Goal: Navigation & Orientation: Find specific page/section

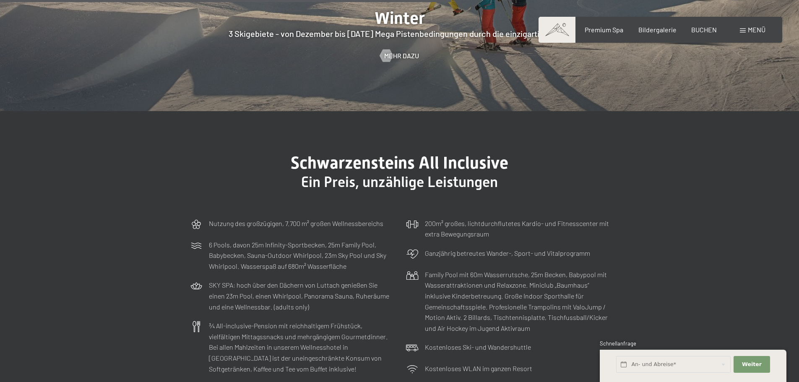
scroll to position [2391, 0]
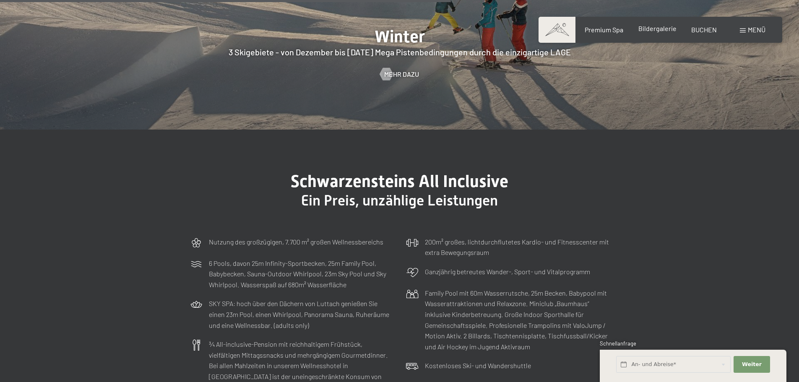
click at [661, 29] on span "Bildergalerie" at bounding box center [657, 28] width 38 height 8
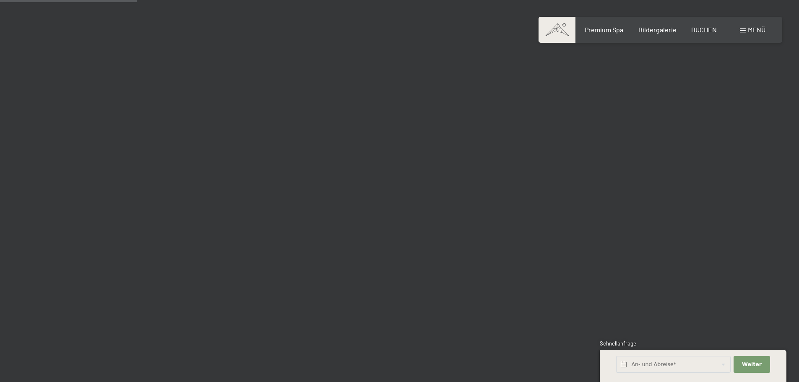
scroll to position [1971, 0]
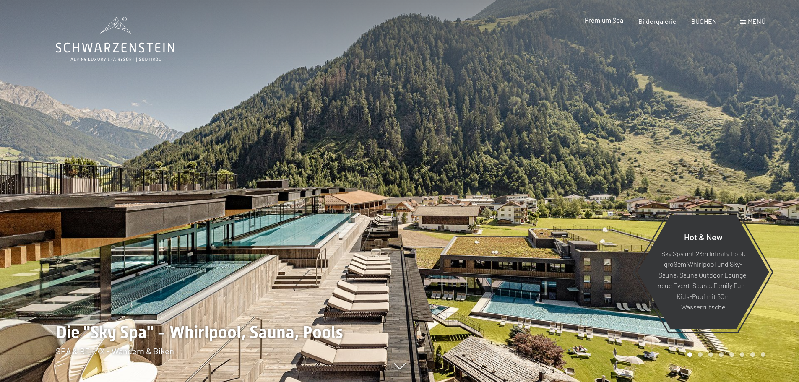
click at [600, 18] on span "Premium Spa" at bounding box center [604, 20] width 39 height 8
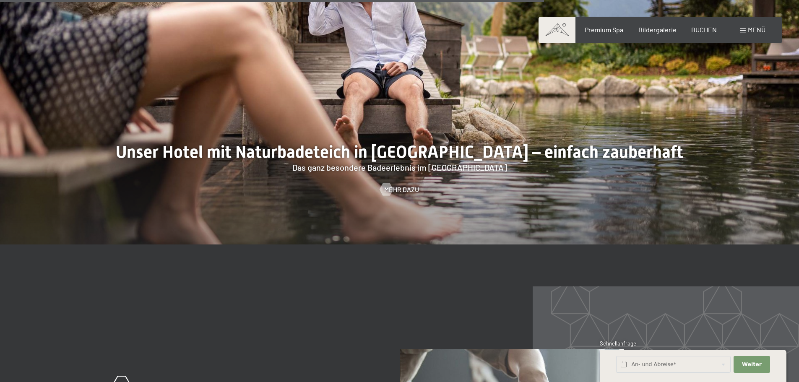
scroll to position [3649, 0]
